Goal: Task Accomplishment & Management: Manage account settings

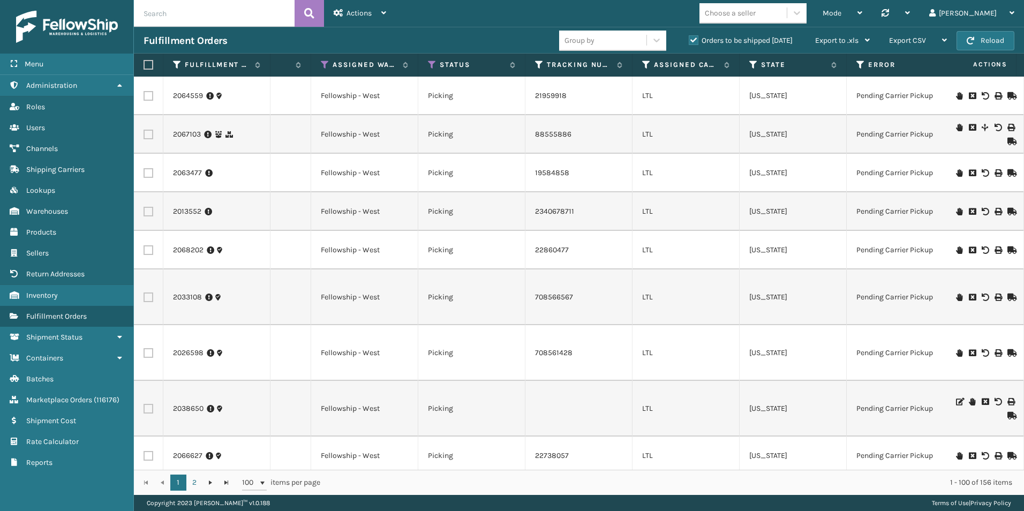
scroll to position [0, 208]
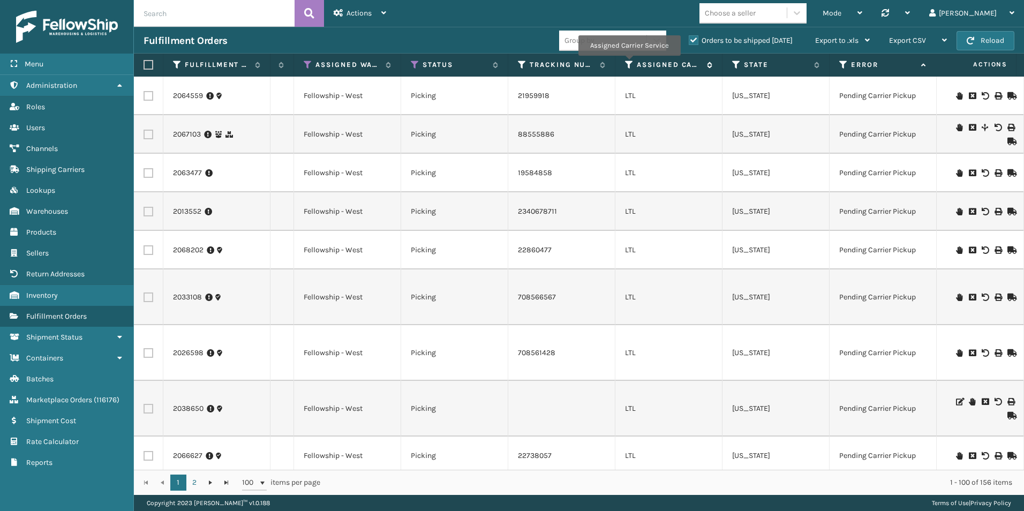
click at [629, 64] on icon at bounding box center [629, 65] width 9 height 10
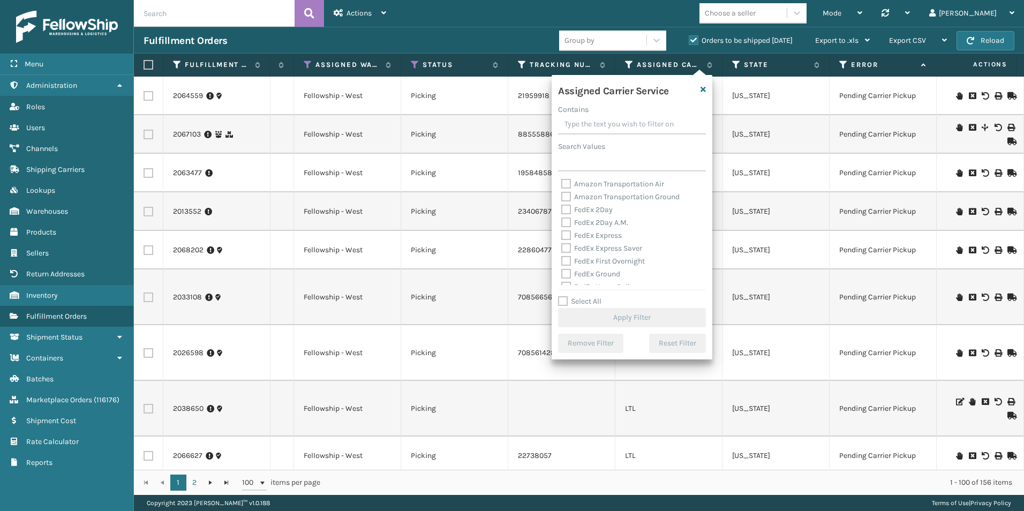
click at [560, 300] on label "Select All" at bounding box center [579, 301] width 43 height 9
click at [560, 296] on input "Select All" at bounding box center [638, 295] width 161 height 1
checkbox input "true"
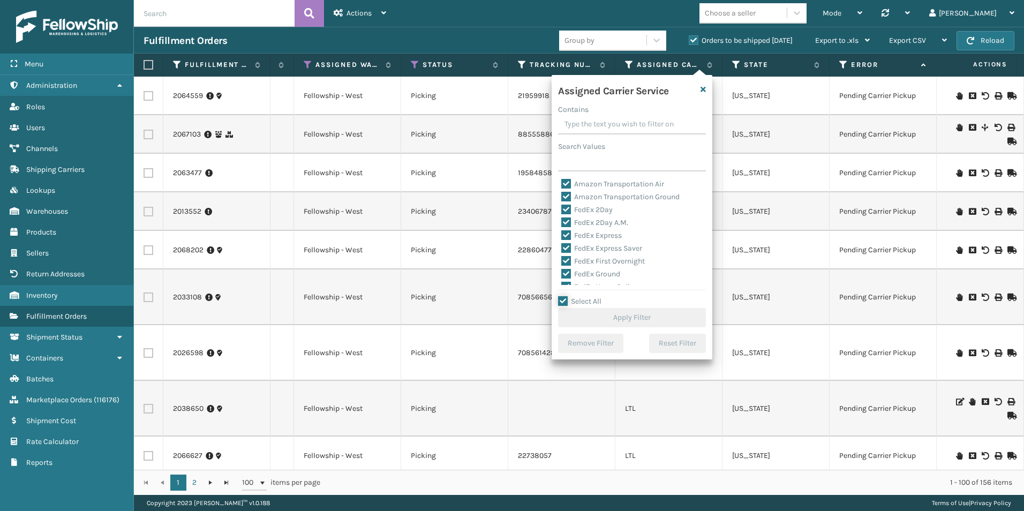
checkbox input "true"
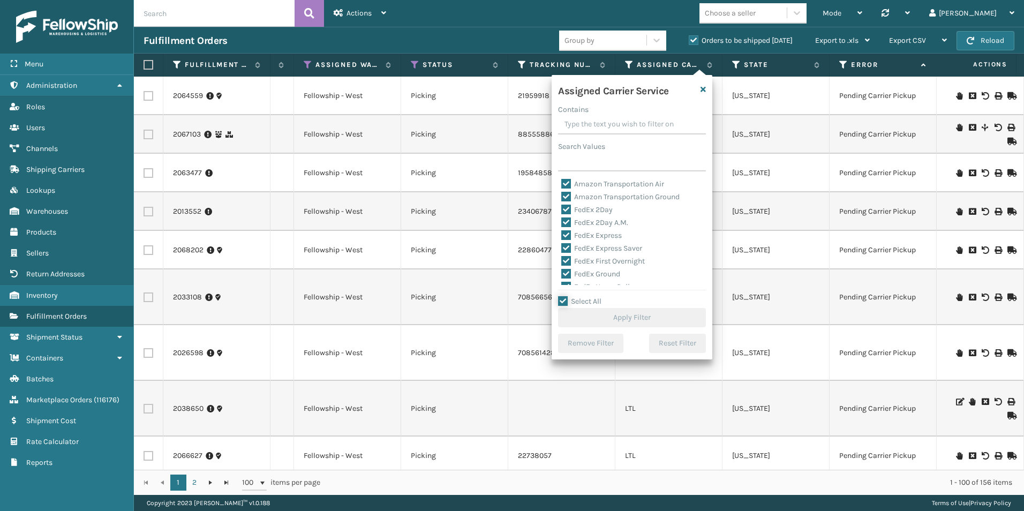
checkbox input "true"
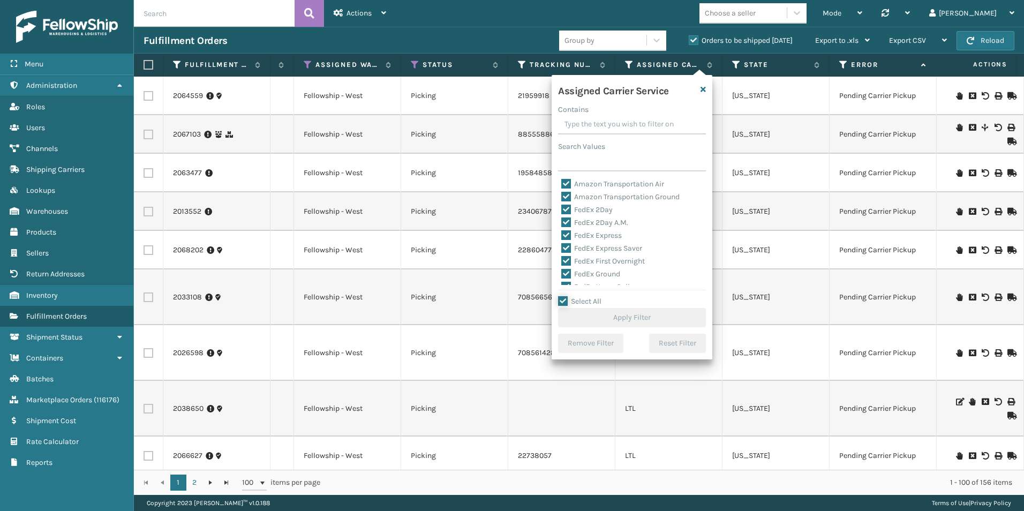
checkbox input "true"
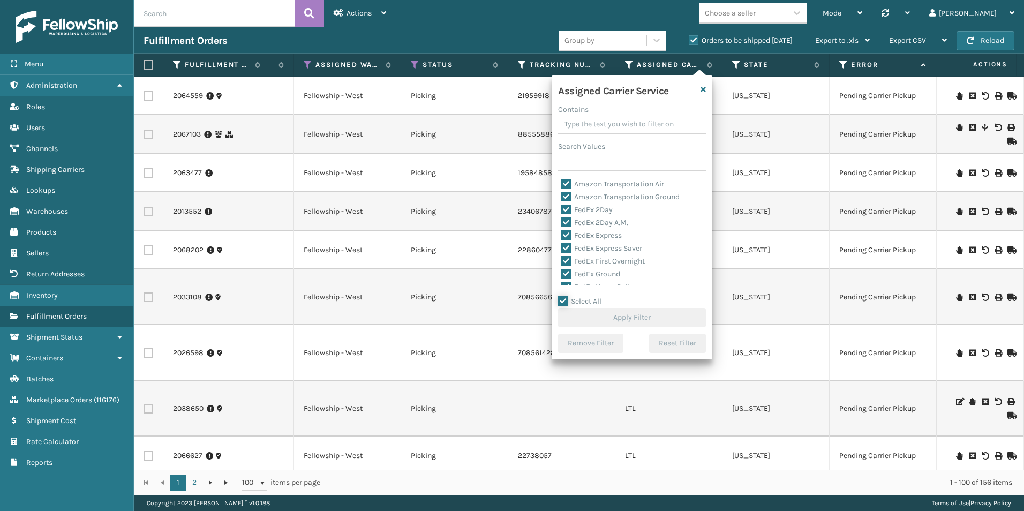
checkbox input "true"
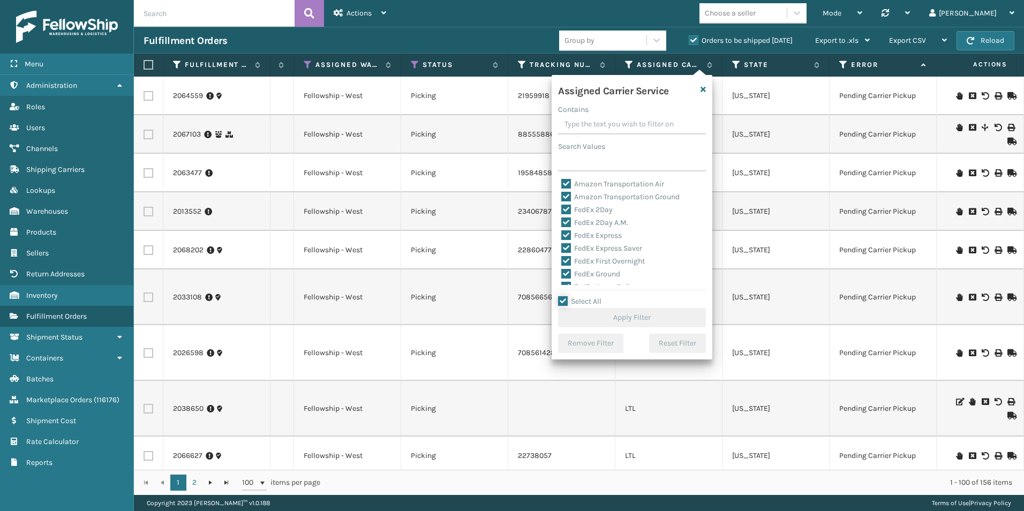
checkbox input "true"
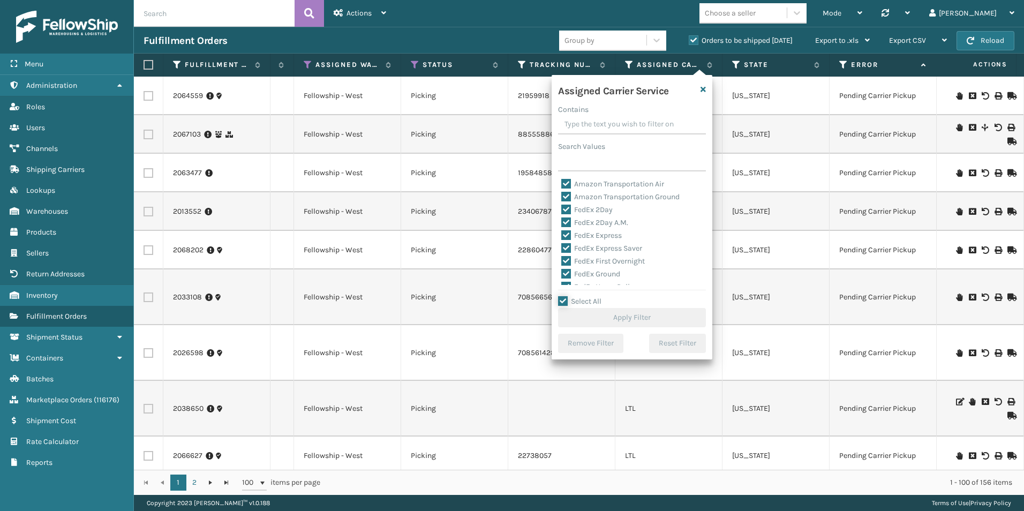
checkbox input "true"
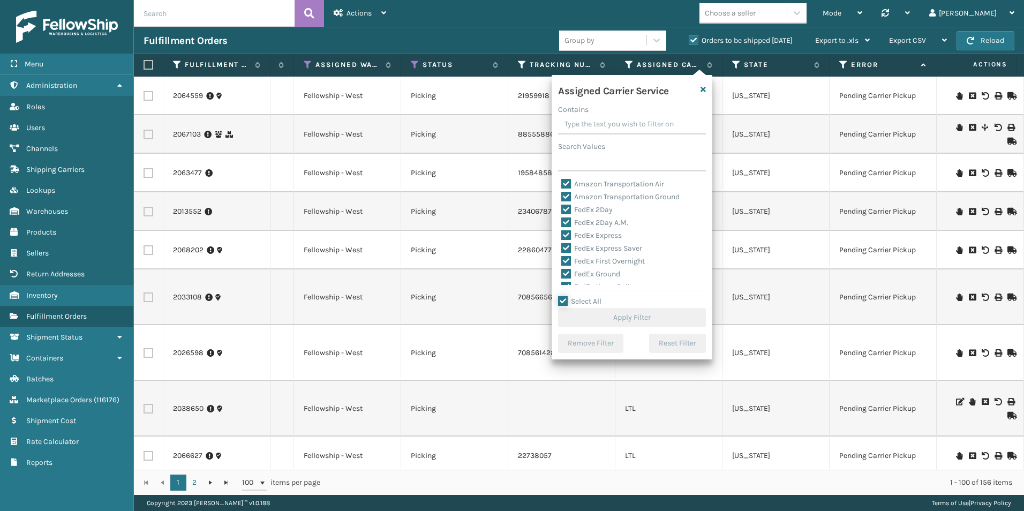
checkbox input "true"
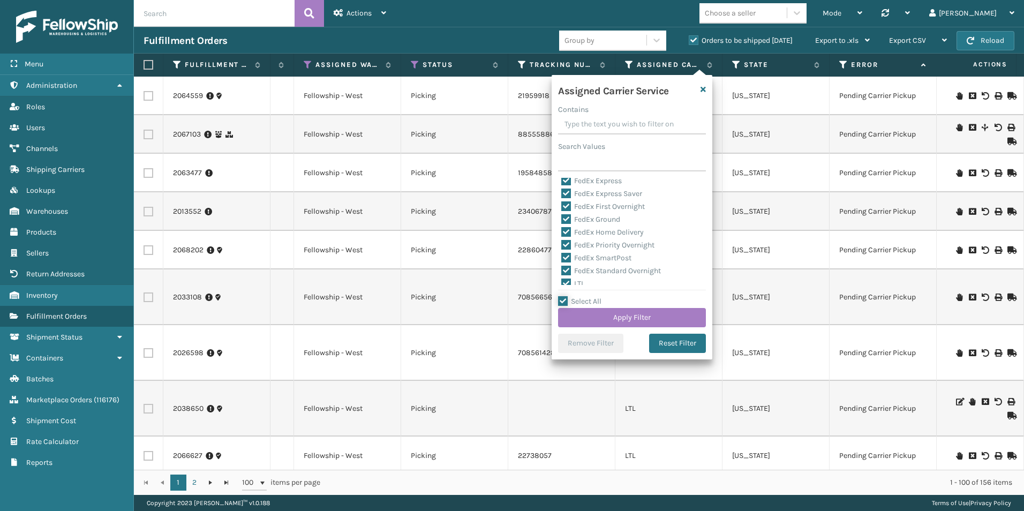
scroll to position [107, 0]
drag, startPoint x: 567, startPoint y: 228, endPoint x: 572, endPoint y: 231, distance: 6.7
click at [567, 229] on label "LTL" at bounding box center [573, 231] width 24 height 9
click at [562, 229] on input "LTL" at bounding box center [561, 228] width 1 height 7
checkbox input "false"
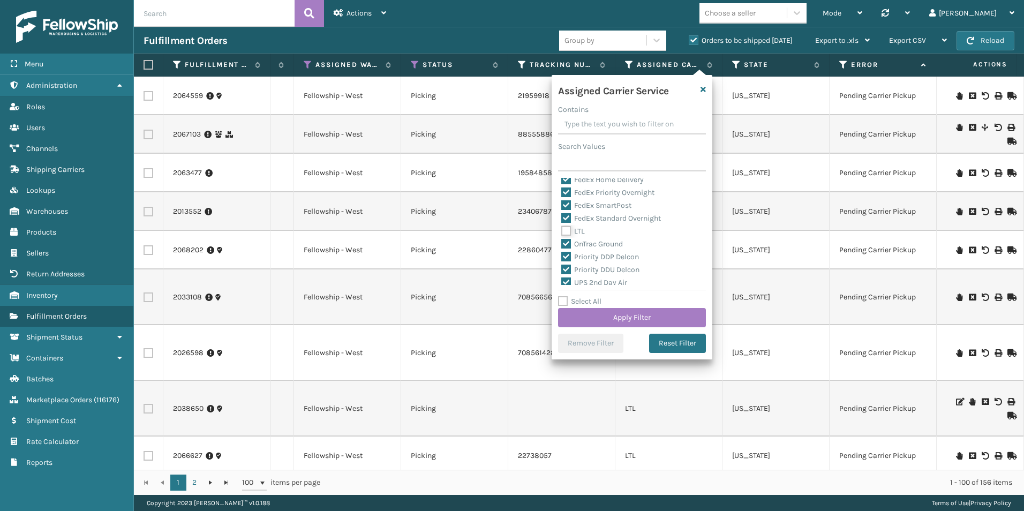
checkbox input "false"
click at [639, 315] on button "Apply Filter" at bounding box center [632, 317] width 148 height 19
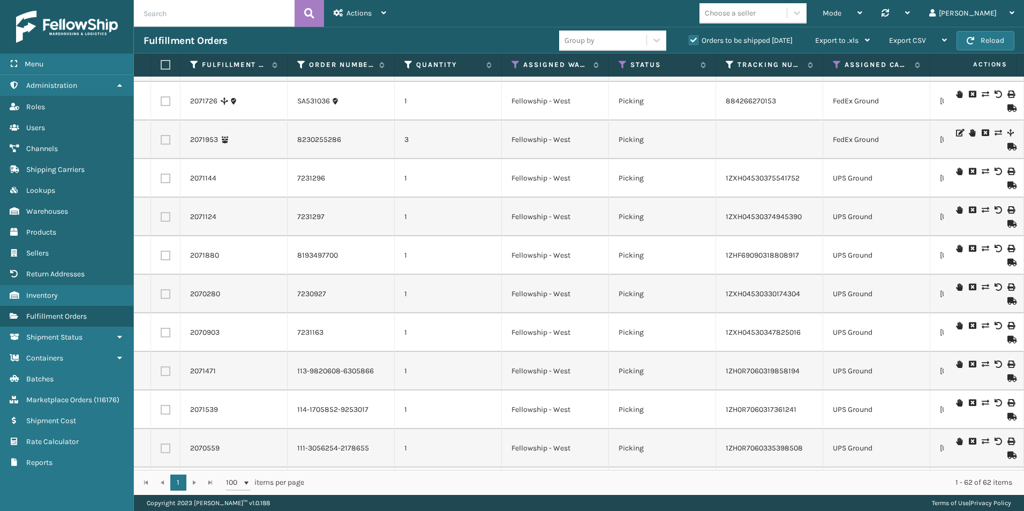
scroll to position [321, 0]
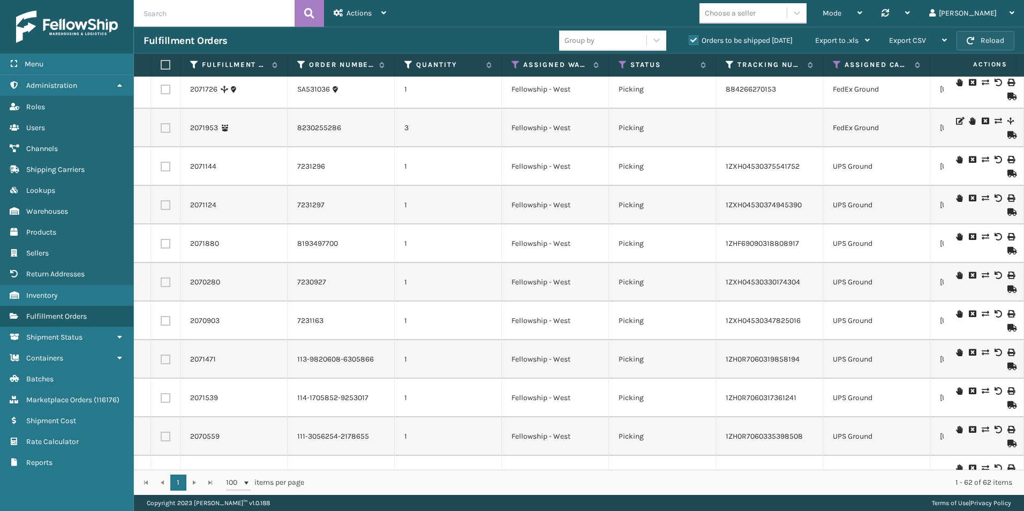
click at [974, 42] on span "button" at bounding box center [970, 40] width 7 height 7
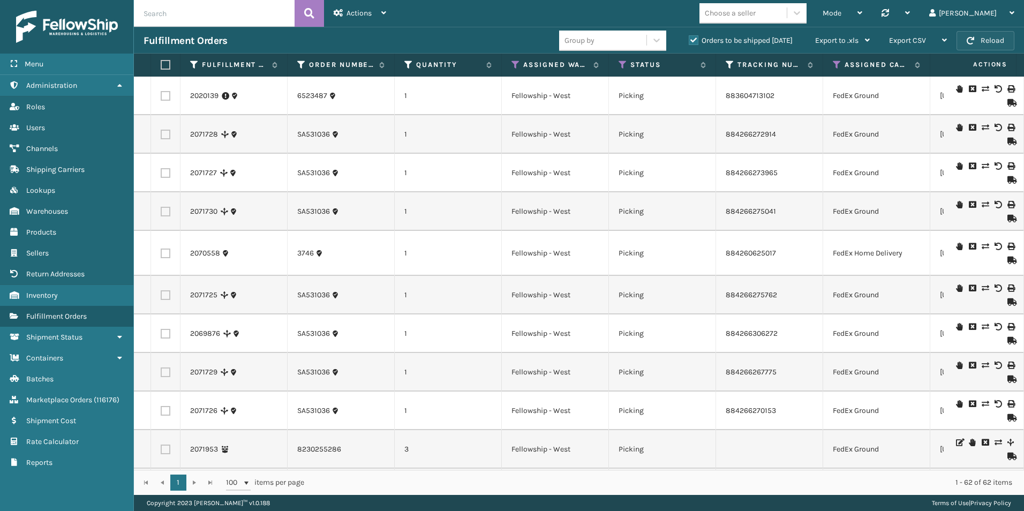
click at [993, 47] on button "Reload" at bounding box center [985, 40] width 58 height 19
